Goal: Information Seeking & Learning: Learn about a topic

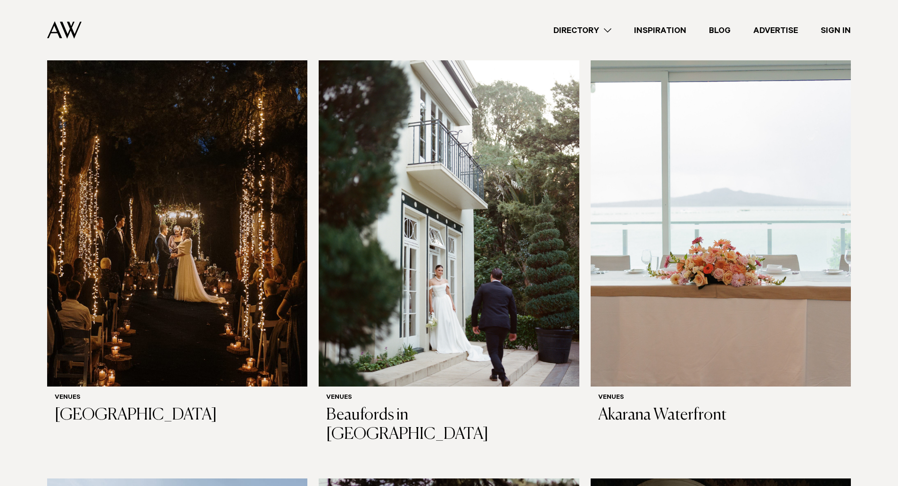
scroll to position [2847, 0]
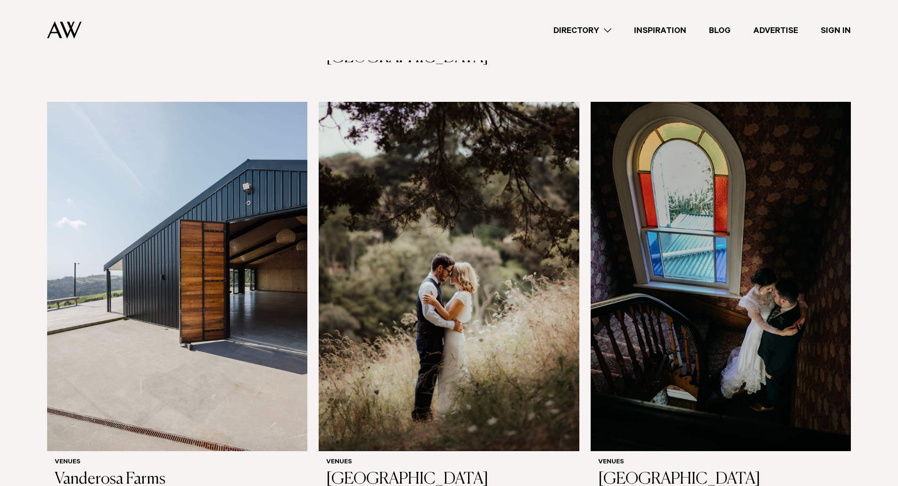
scroll to position [3224, 0]
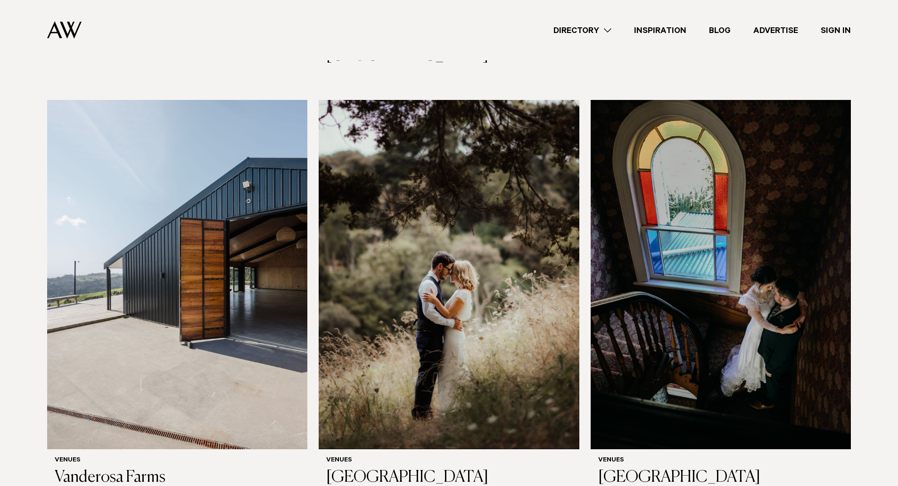
click at [16, 321] on div "Wedding Venues in Auckland Your wedding venue sets the tone for your entire day…" at bounding box center [449, 182] width 883 height 6567
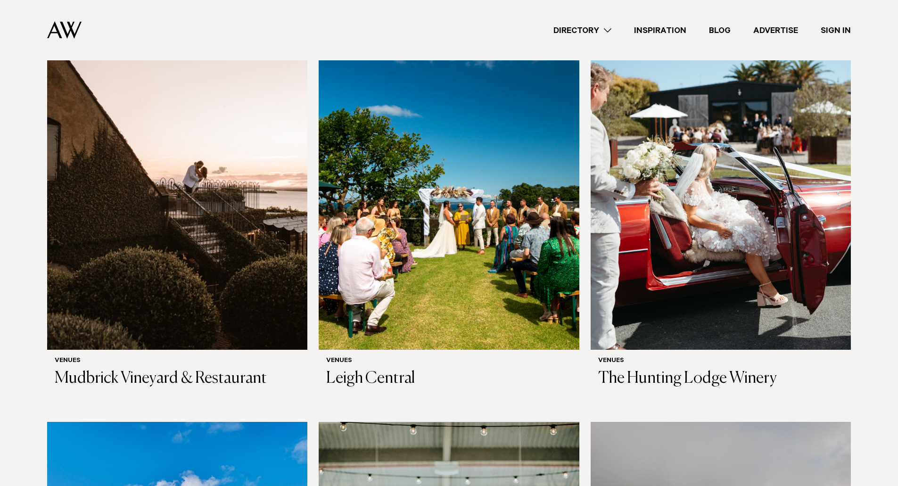
scroll to position [4148, 0]
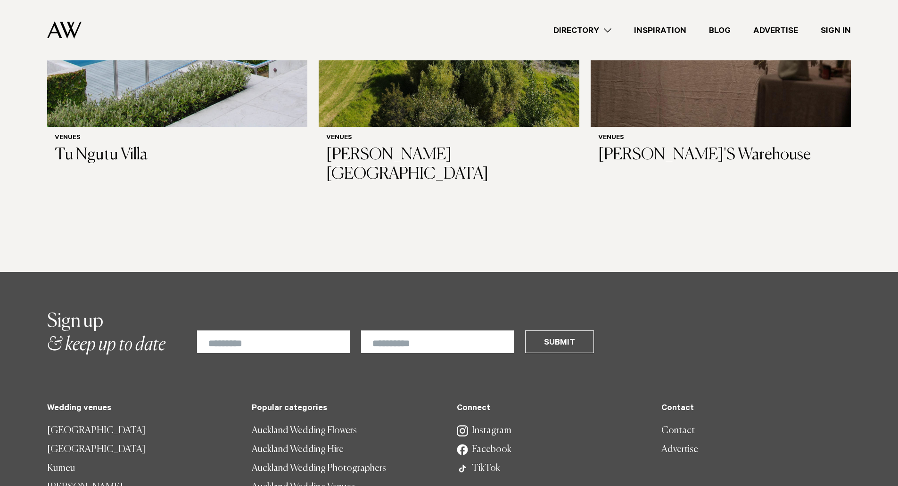
scroll to position [6514, 0]
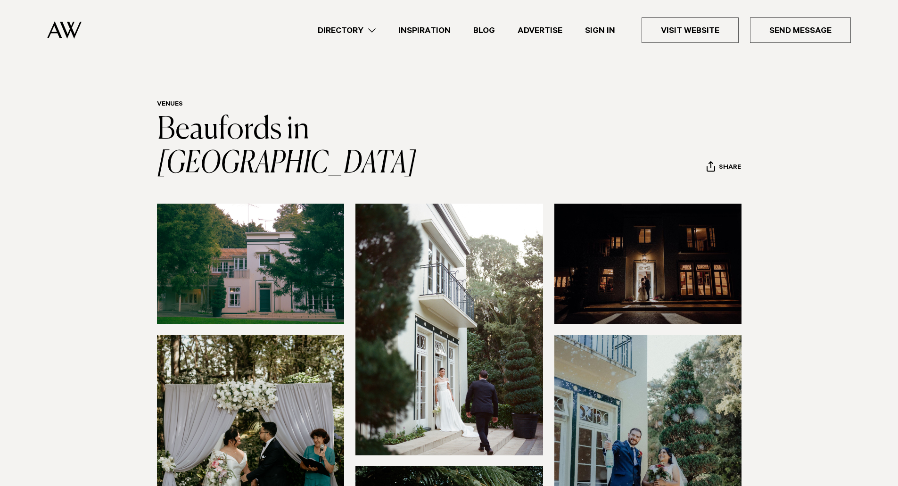
click at [2, 302] on section at bounding box center [449, 415] width 898 height 423
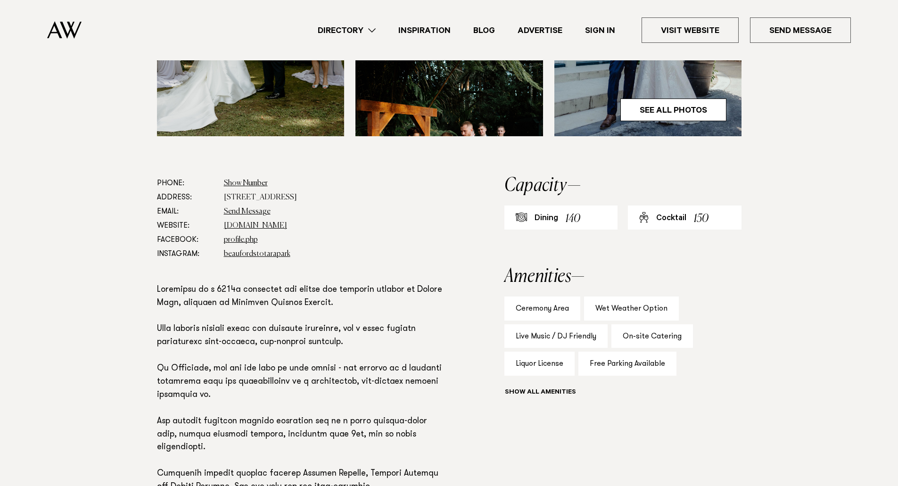
scroll to position [453, 0]
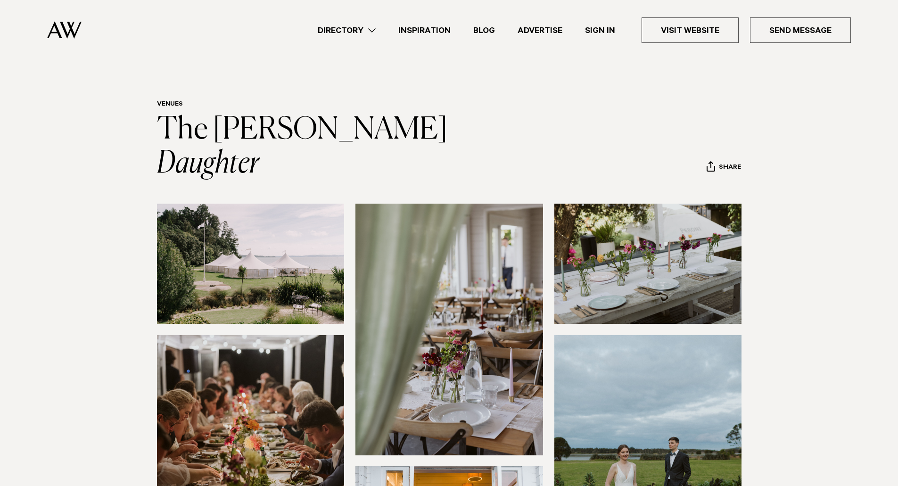
click at [9, 303] on section at bounding box center [449, 415] width 898 height 423
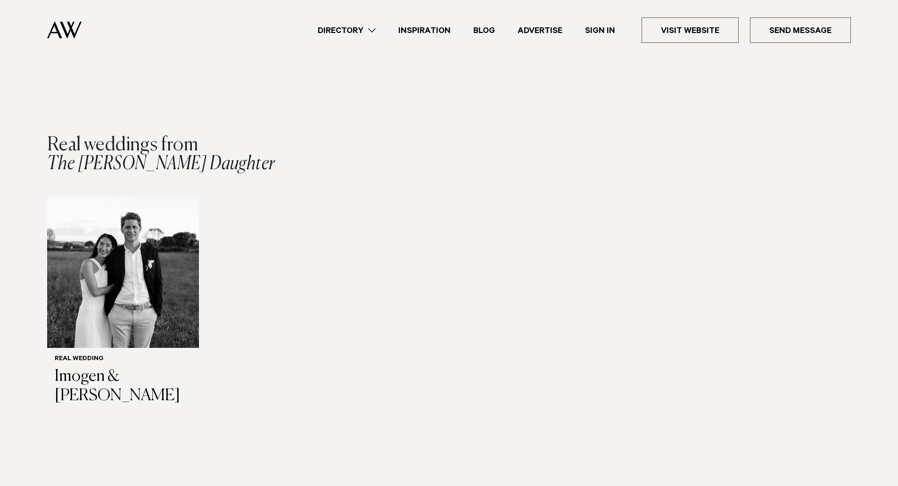
scroll to position [966, 0]
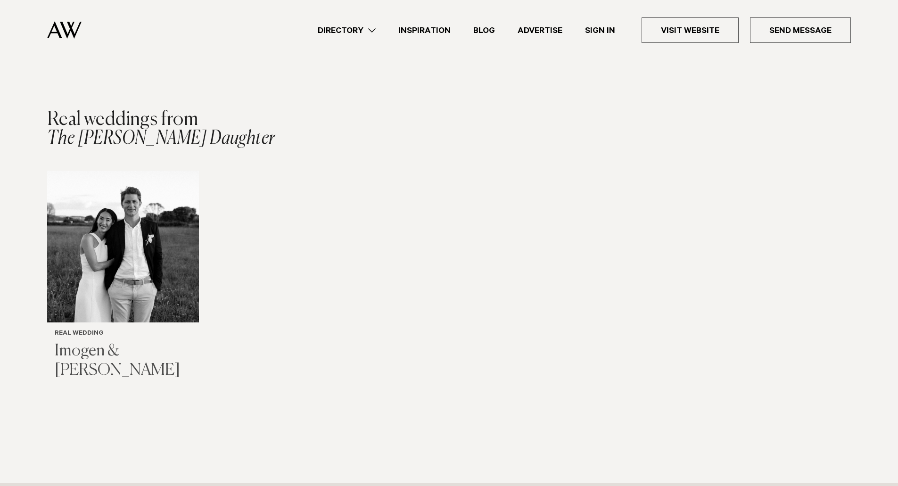
click at [174, 177] on img "1 / 1" at bounding box center [123, 247] width 152 height 152
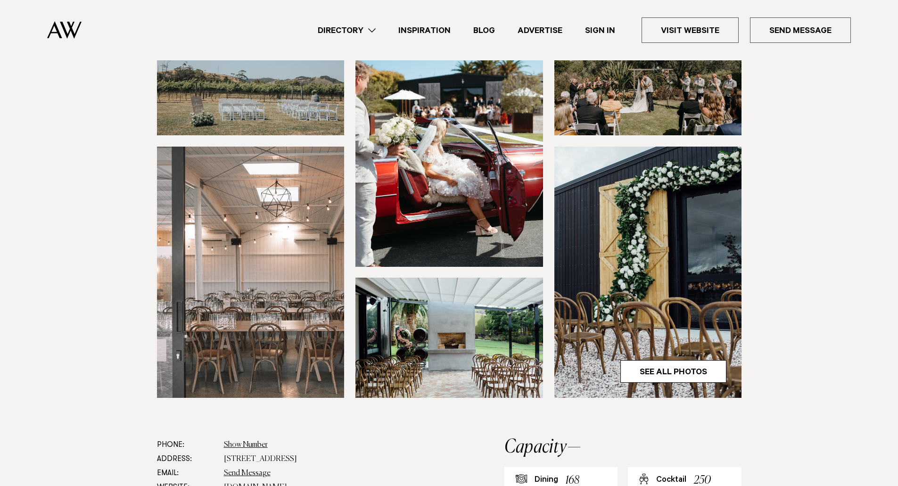
scroll to position [561, 0]
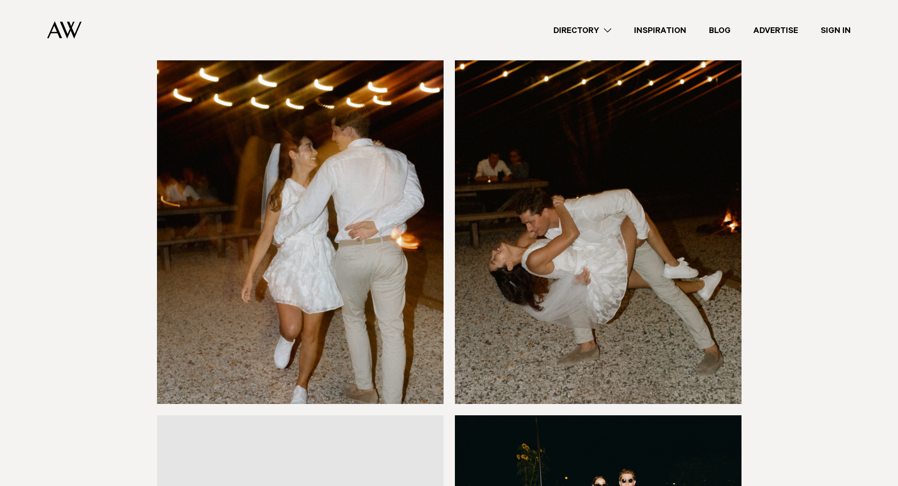
scroll to position [10073, 0]
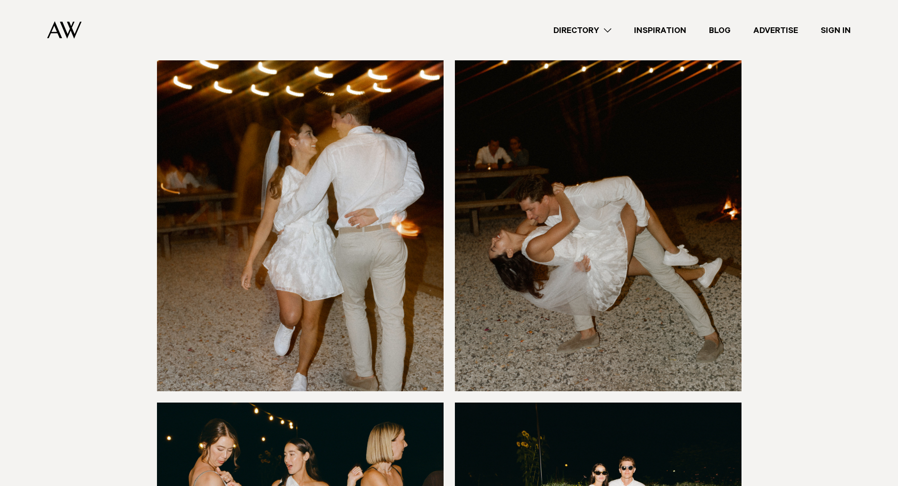
click at [662, 33] on link "Inspiration" at bounding box center [660, 30] width 75 height 13
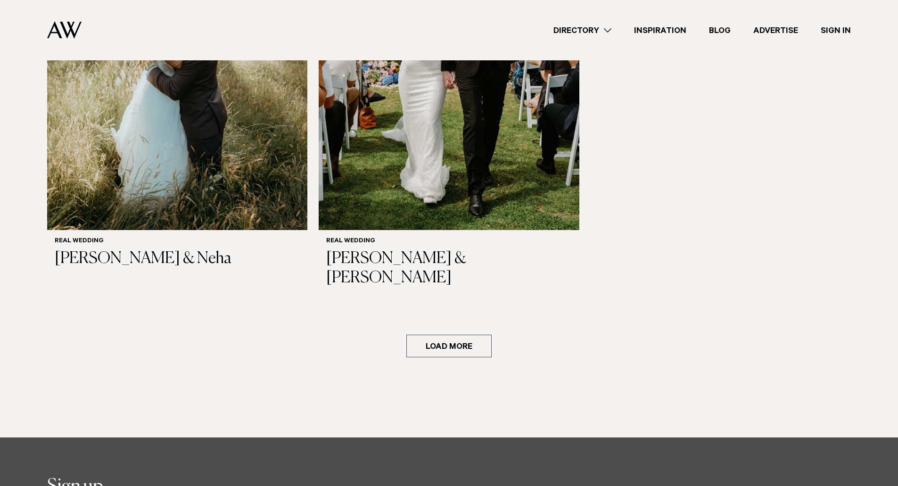
scroll to position [1810, 0]
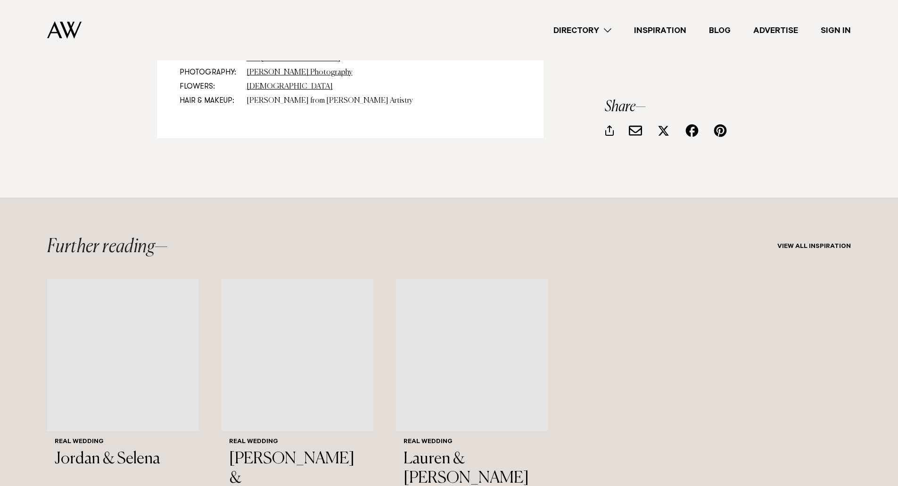
scroll to position [9385, 0]
